Goal: Navigation & Orientation: Find specific page/section

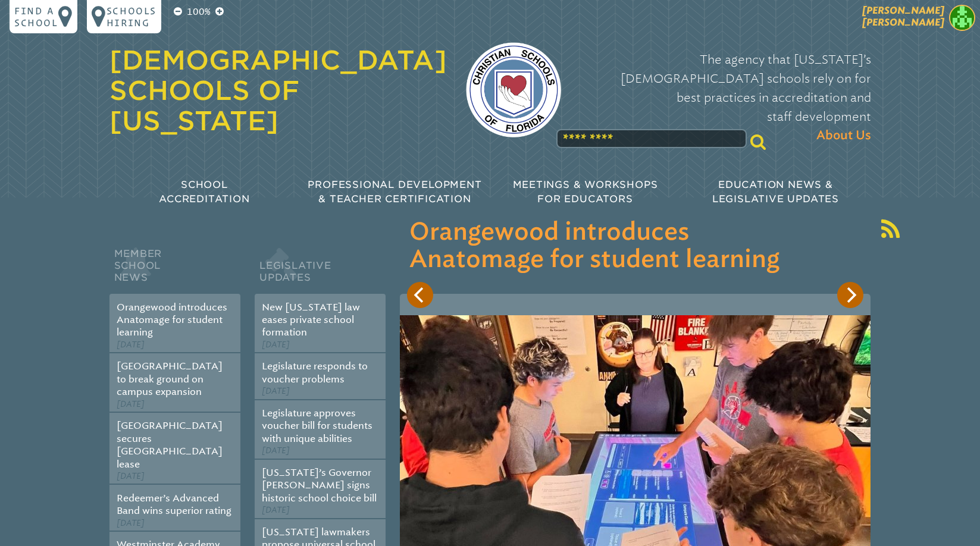
click at [959, 12] on img at bounding box center [962, 18] width 26 height 26
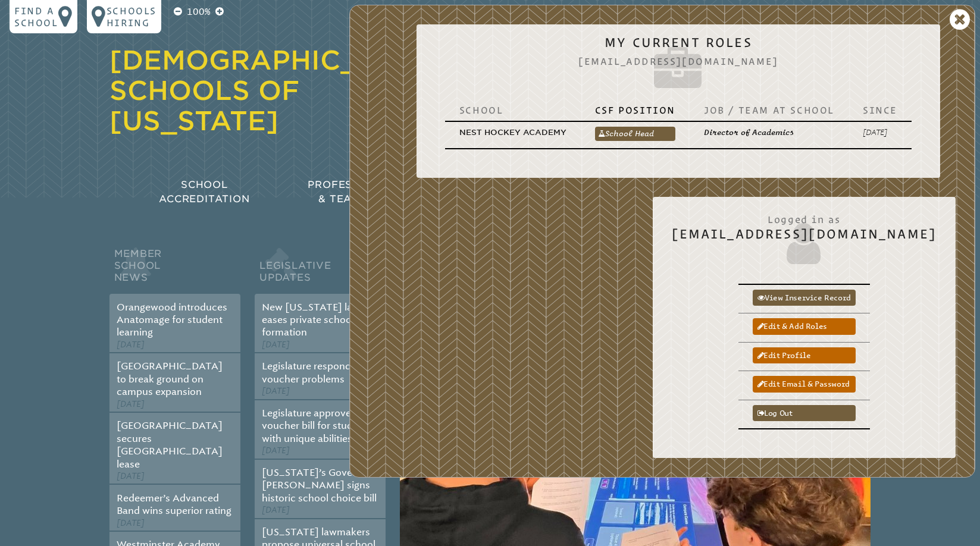
click at [318, 95] on h1 "[DEMOGRAPHIC_DATA] Schools of [US_STATE]" at bounding box center [277, 91] width 337 height 90
click at [55, 18] on p "Find a school" at bounding box center [36, 17] width 44 height 24
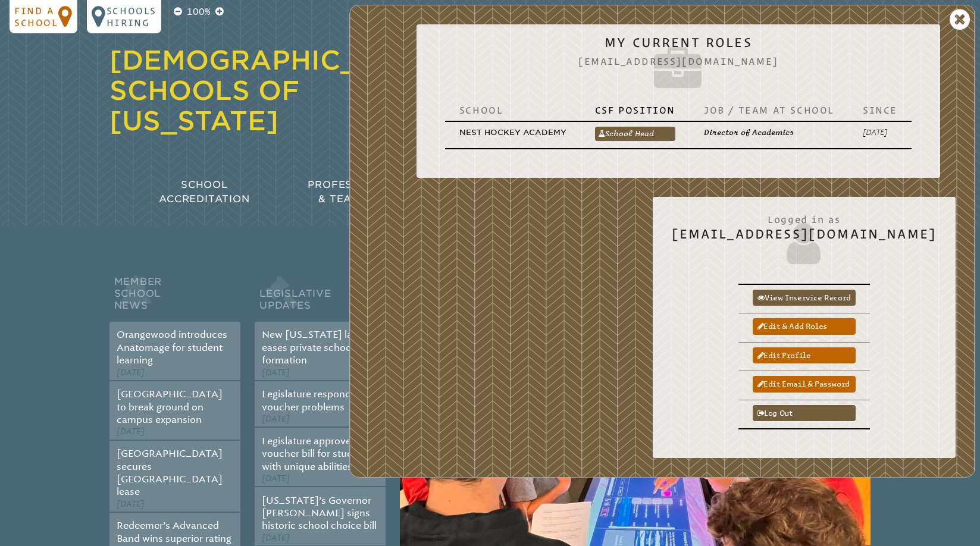
click at [52, 20] on p "Find a school" at bounding box center [36, 17] width 44 height 24
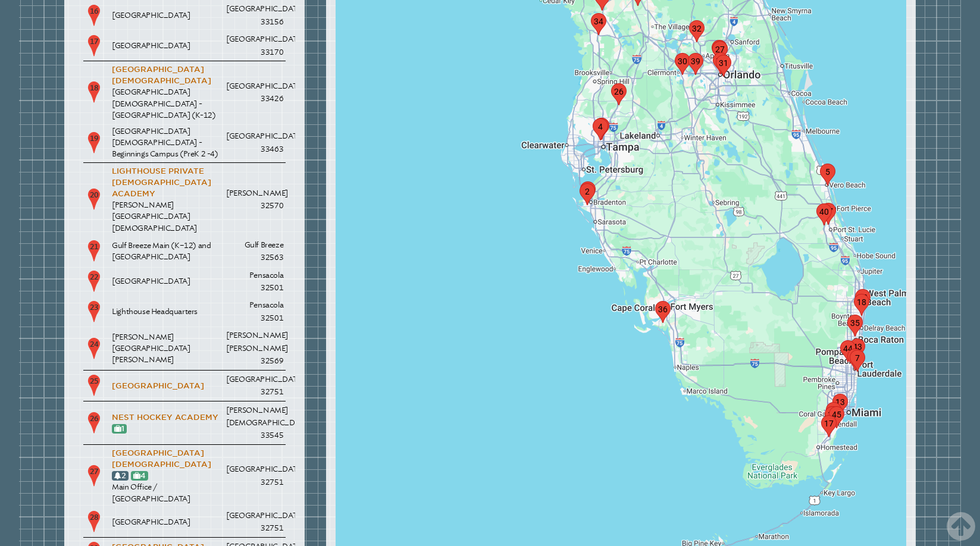
scroll to position [2245, 0]
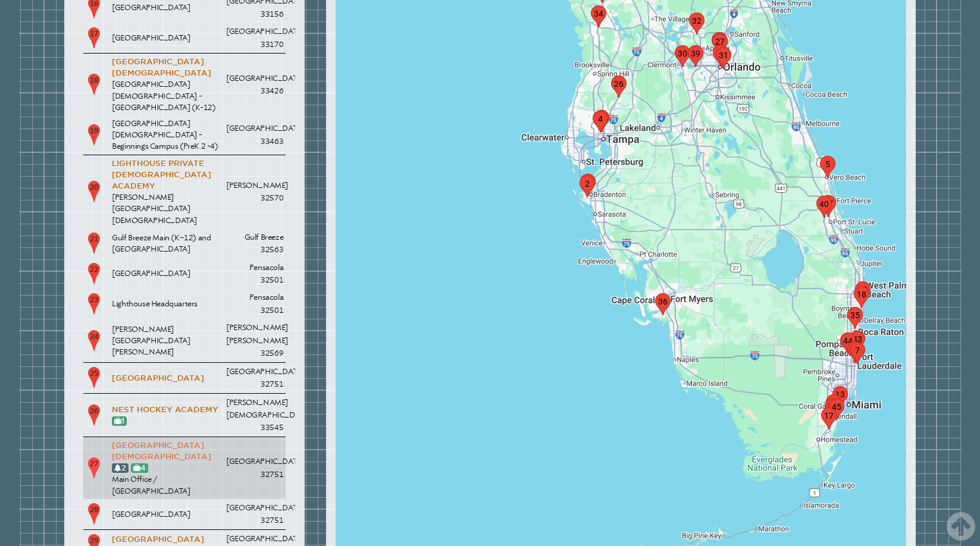
click at [167, 441] on link "[GEOGRAPHIC_DATA][DEMOGRAPHIC_DATA]" at bounding box center [161, 451] width 99 height 20
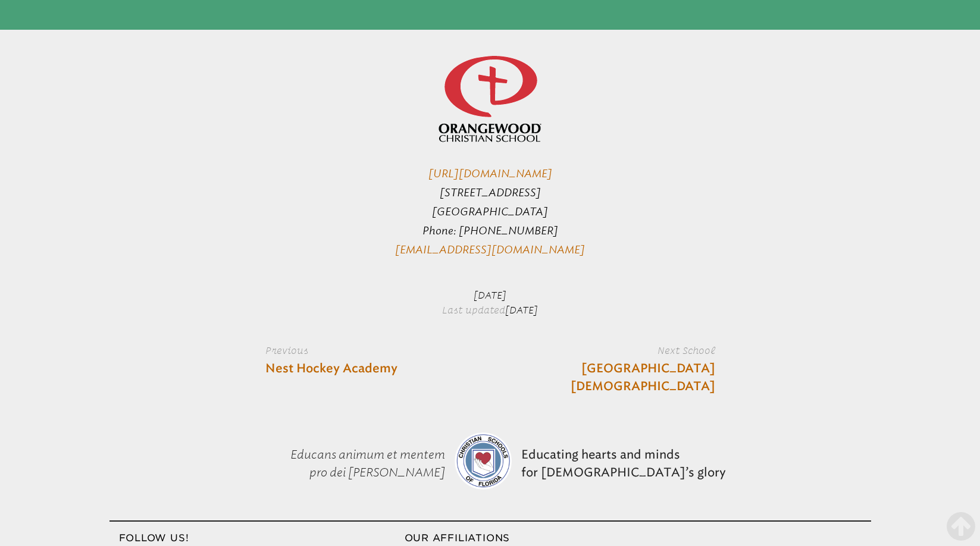
scroll to position [3189, 0]
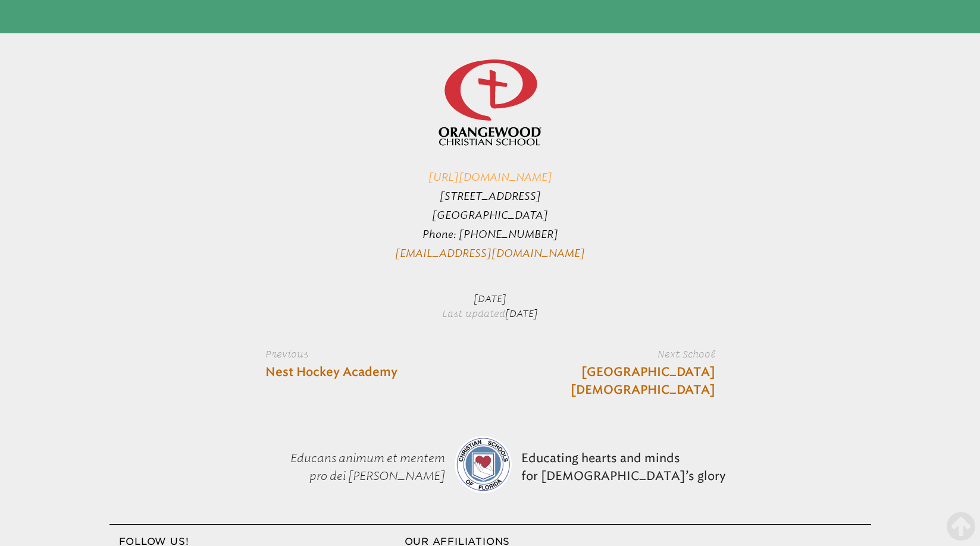
click at [542, 171] on link "[URL][DOMAIN_NAME]" at bounding box center [490, 177] width 124 height 13
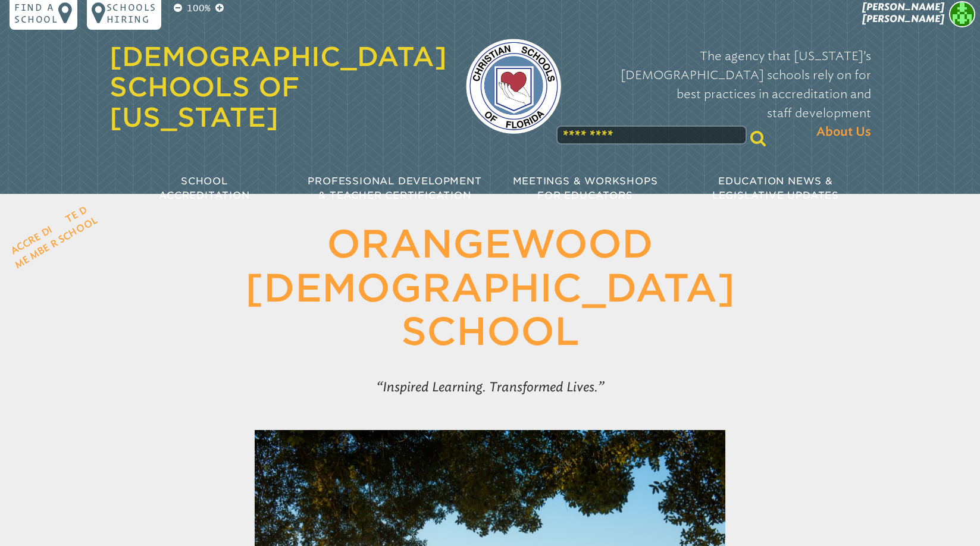
scroll to position [4, 0]
